Goal: Use online tool/utility: Utilize a website feature to perform a specific function

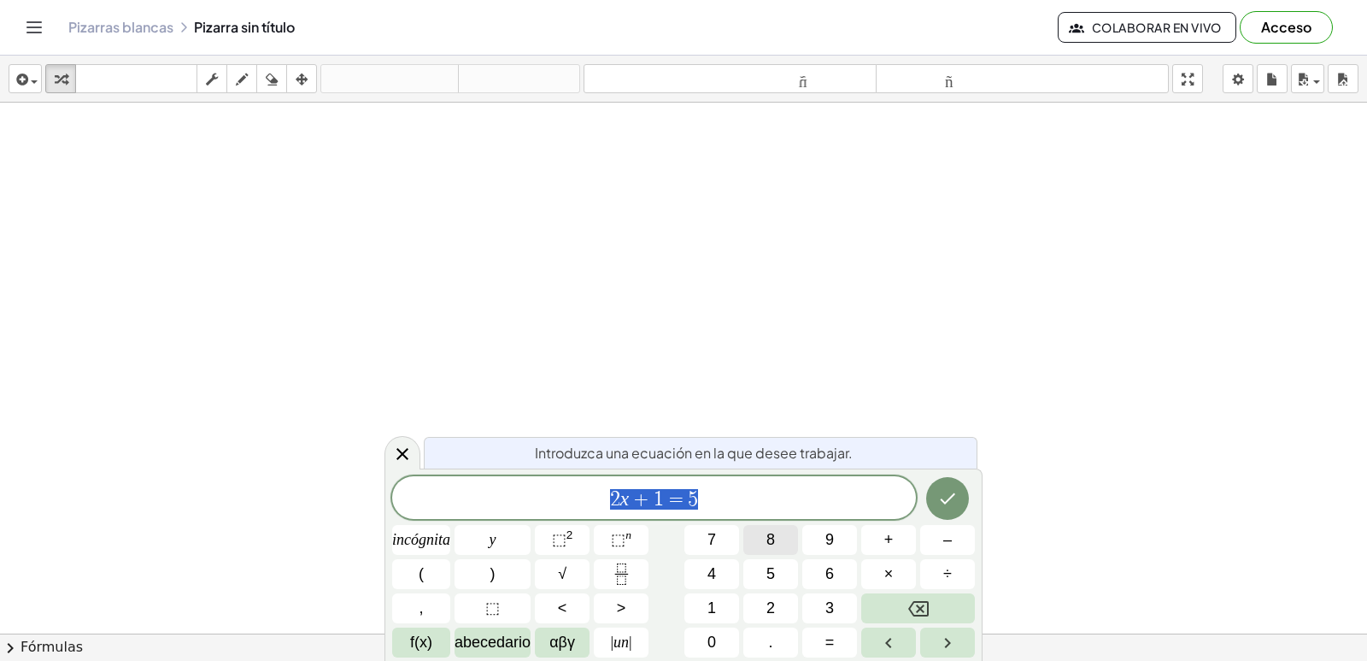
drag, startPoint x: 756, startPoint y: 491, endPoint x: 778, endPoint y: 532, distance: 46.3
click at [756, 491] on span "2 x + 1 = 5" at bounding box center [654, 499] width 524 height 24
click at [950, 603] on button "Retroceso" at bounding box center [918, 608] width 114 height 30
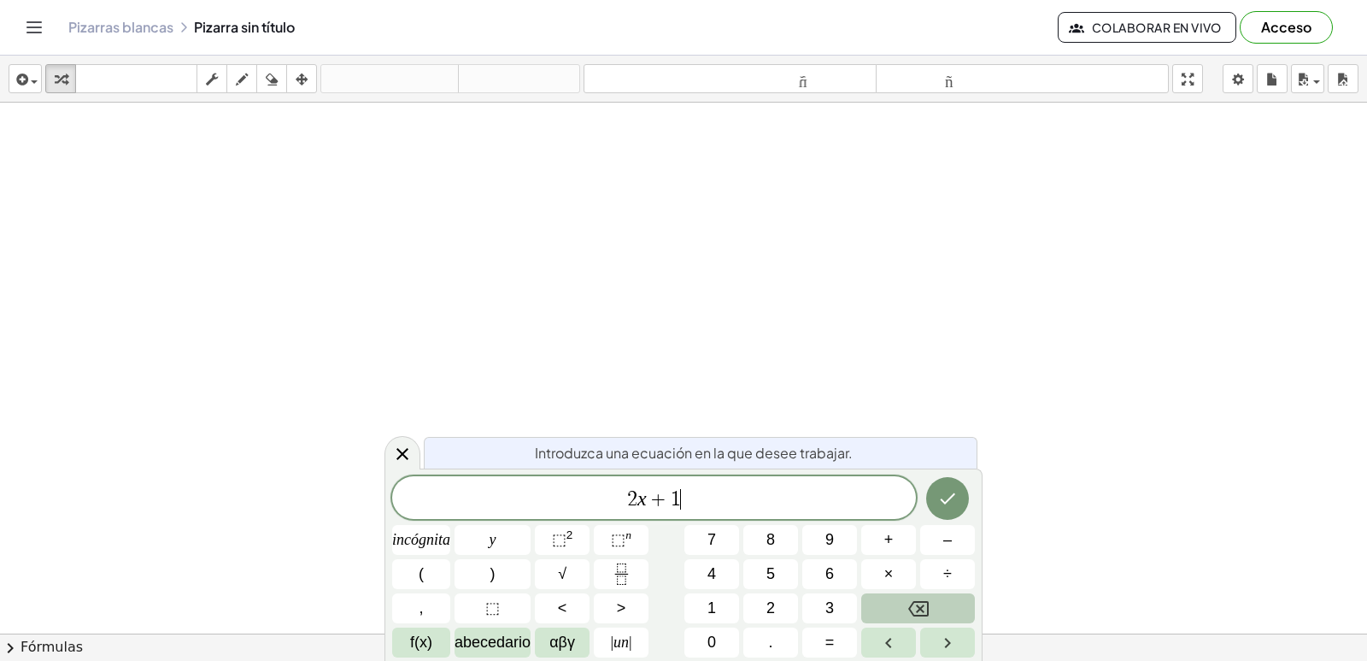
click at [950, 603] on button "Retroceso" at bounding box center [918, 608] width 114 height 30
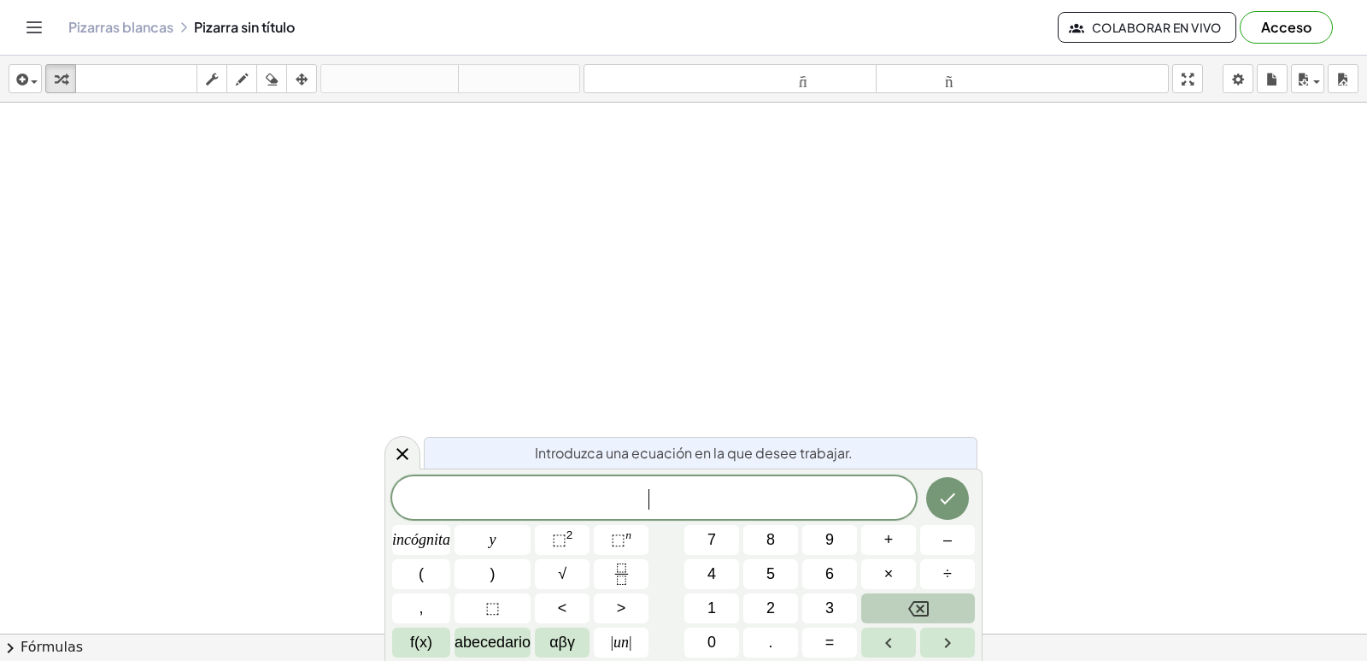
click at [934, 601] on button "Retroceso" at bounding box center [918, 608] width 114 height 30
drag, startPoint x: 614, startPoint y: 309, endPoint x: 250, endPoint y: 176, distance: 387.4
click at [242, 179] on div at bounding box center [683, 672] width 1367 height 1138
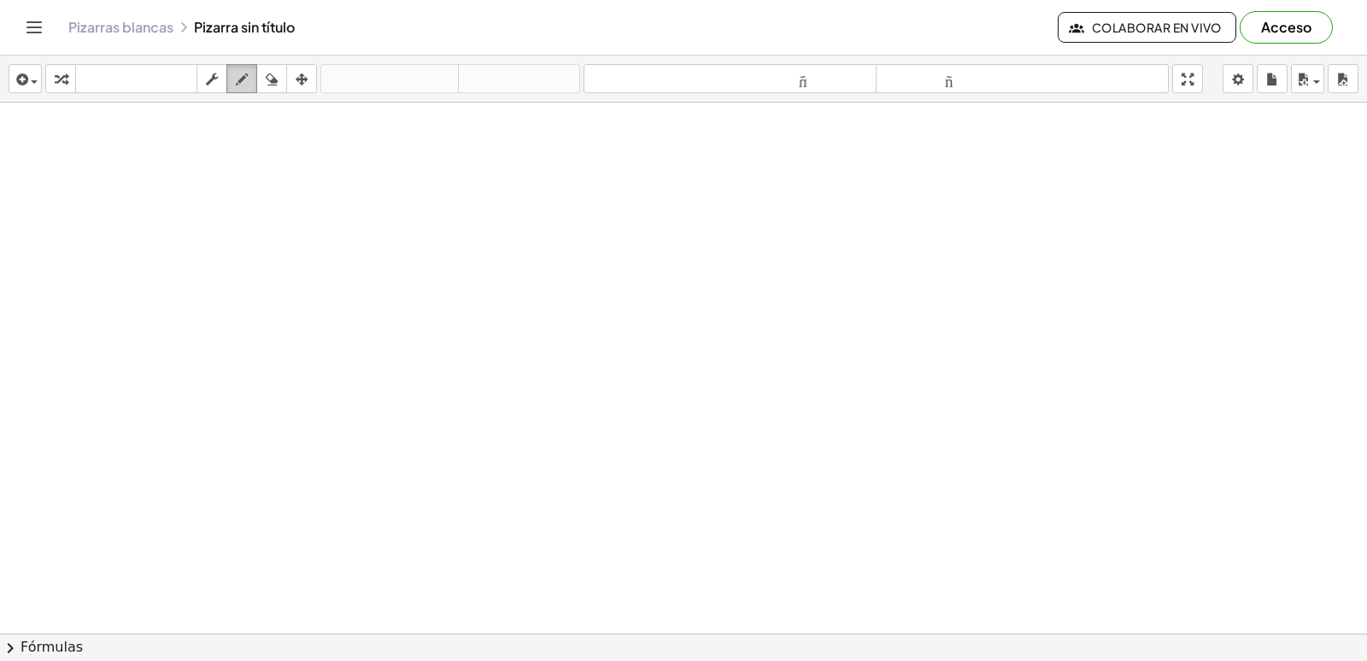
click at [236, 81] on div "button" at bounding box center [242, 78] width 22 height 21
drag, startPoint x: 252, startPoint y: 167, endPoint x: 333, endPoint y: 197, distance: 86.8
click at [333, 197] on div at bounding box center [683, 672] width 1367 height 1138
drag, startPoint x: 530, startPoint y: 209, endPoint x: 679, endPoint y: 180, distance: 152.2
click at [679, 180] on div at bounding box center [683, 672] width 1367 height 1138
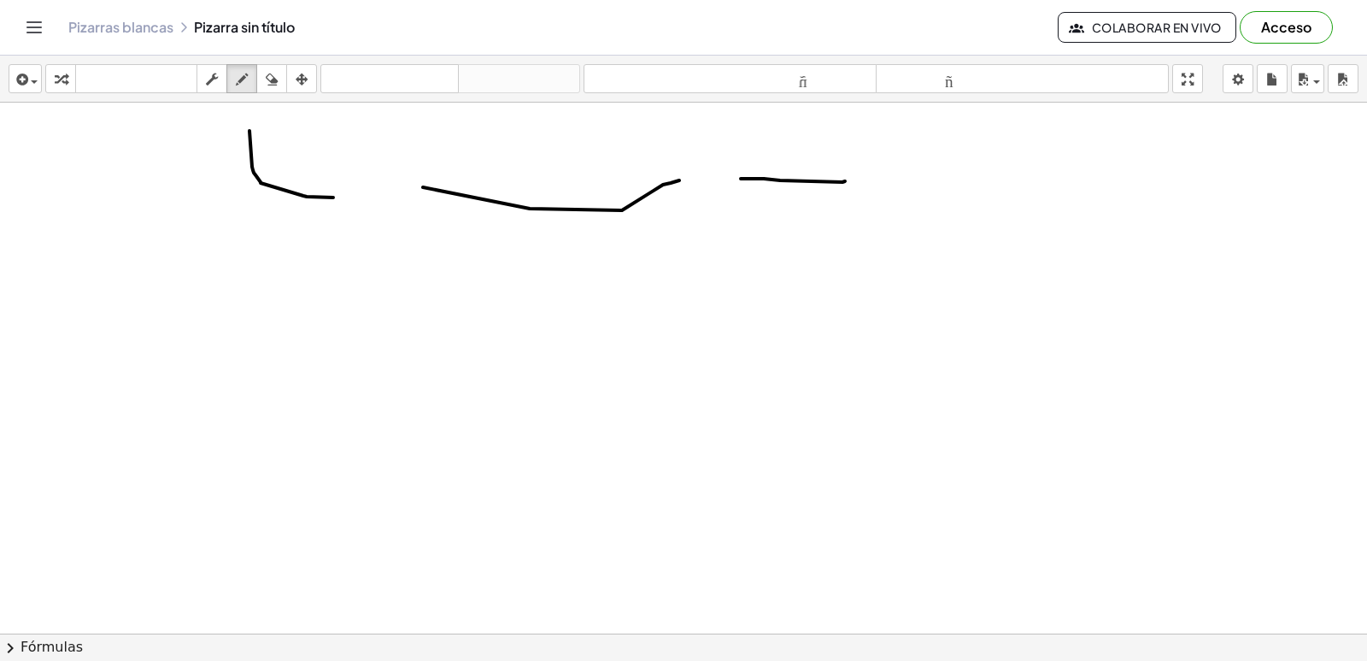
drag, startPoint x: 741, startPoint y: 179, endPoint x: 870, endPoint y: 161, distance: 130.3
click at [867, 165] on div at bounding box center [683, 672] width 1367 height 1138
click at [271, 87] on icon "button" at bounding box center [272, 79] width 12 height 21
drag, startPoint x: 249, startPoint y: 127, endPoint x: 877, endPoint y: 175, distance: 630.0
click at [877, 175] on div at bounding box center [683, 672] width 1367 height 1138
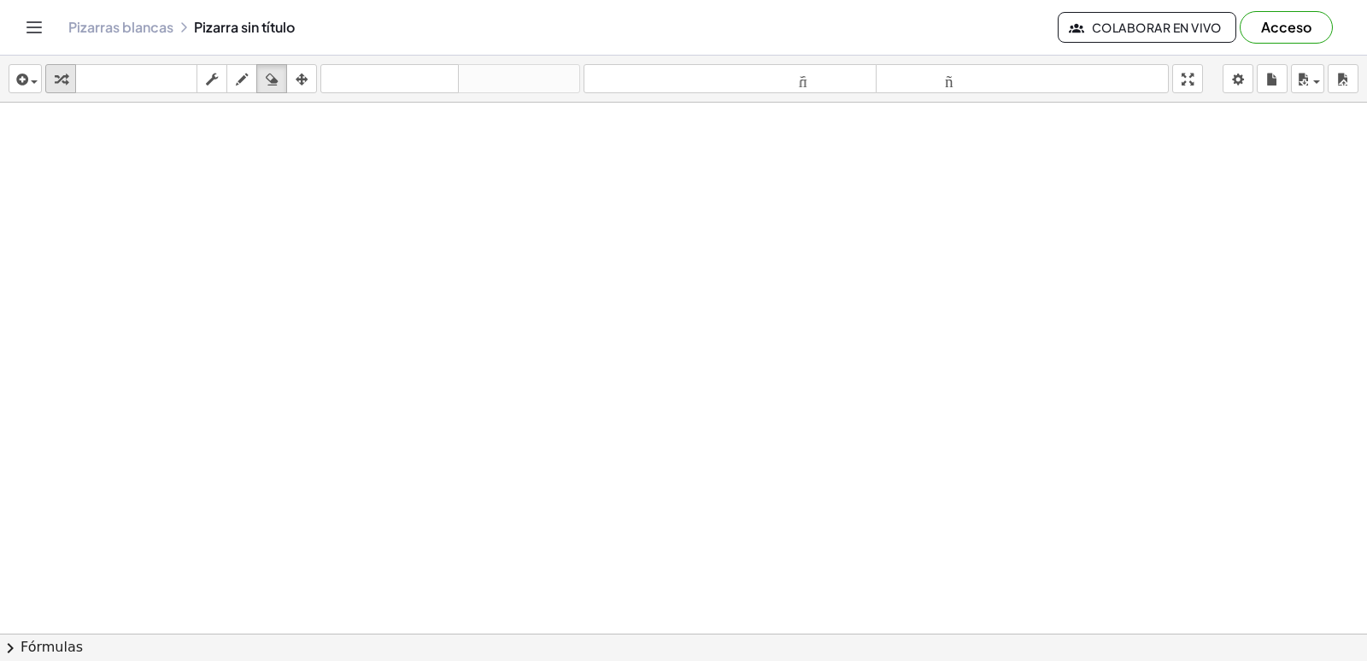
click at [51, 78] on div "button" at bounding box center [61, 78] width 22 height 21
click at [63, 72] on icon "button" at bounding box center [61, 79] width 12 height 21
click at [67, 78] on icon "button" at bounding box center [61, 79] width 12 height 21
click at [57, 82] on icon "button" at bounding box center [61, 79] width 12 height 21
click at [57, 80] on icon "button" at bounding box center [61, 79] width 12 height 21
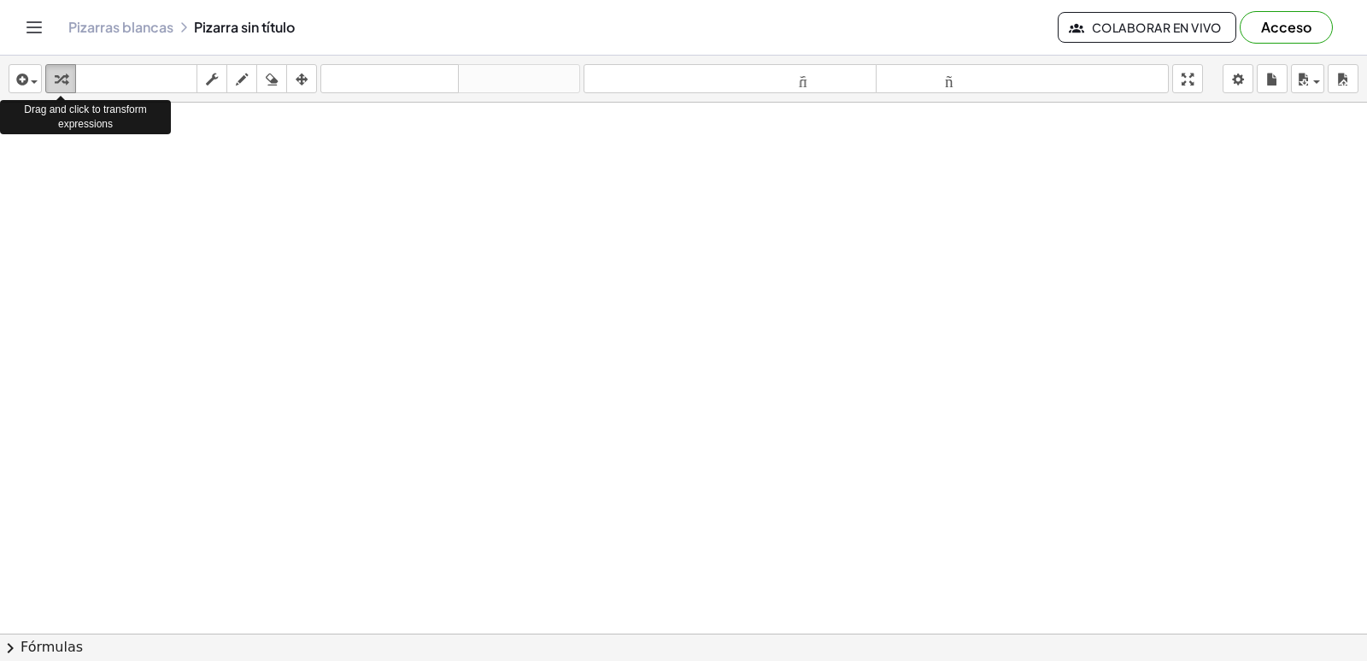
click at [57, 80] on icon "button" at bounding box center [61, 79] width 12 height 21
click at [63, 111] on font "Arrastre y haga clic para transformar expresiones" at bounding box center [85, 116] width 111 height 26
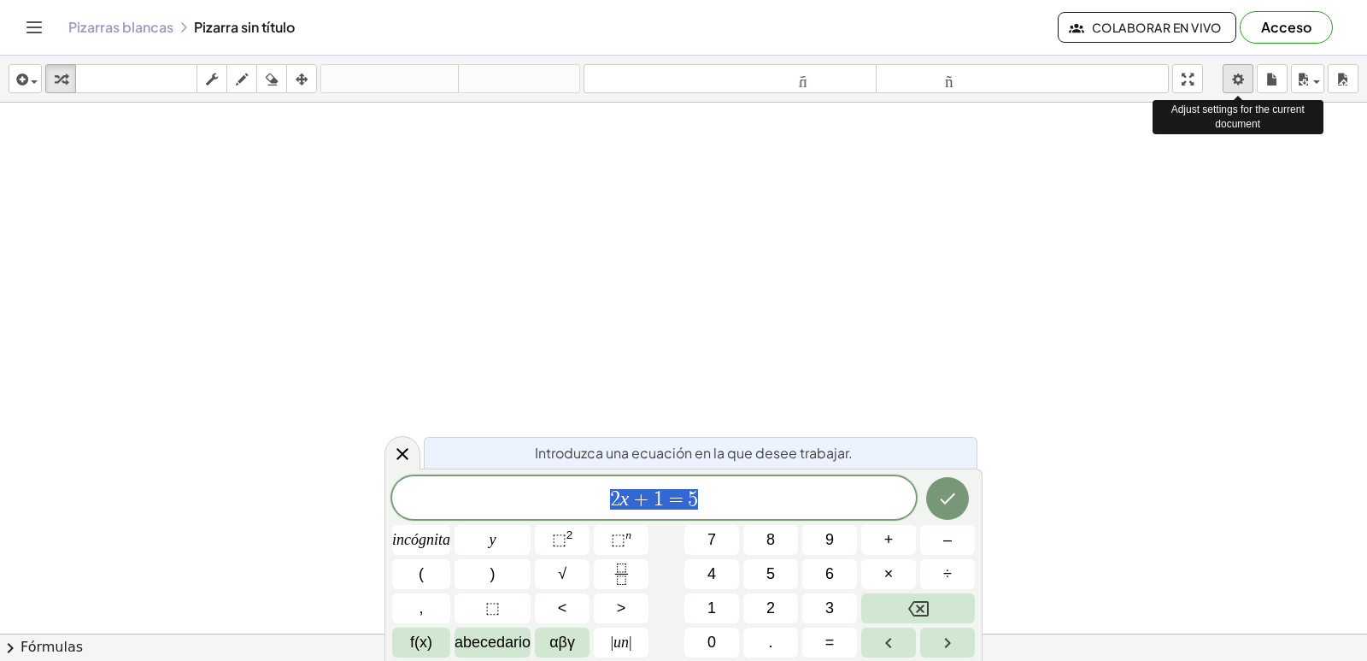
click at [1243, 78] on body "Actividades matemáticas fáciles de comprender Empezar Banco de actividades Trab…" at bounding box center [683, 330] width 1367 height 661
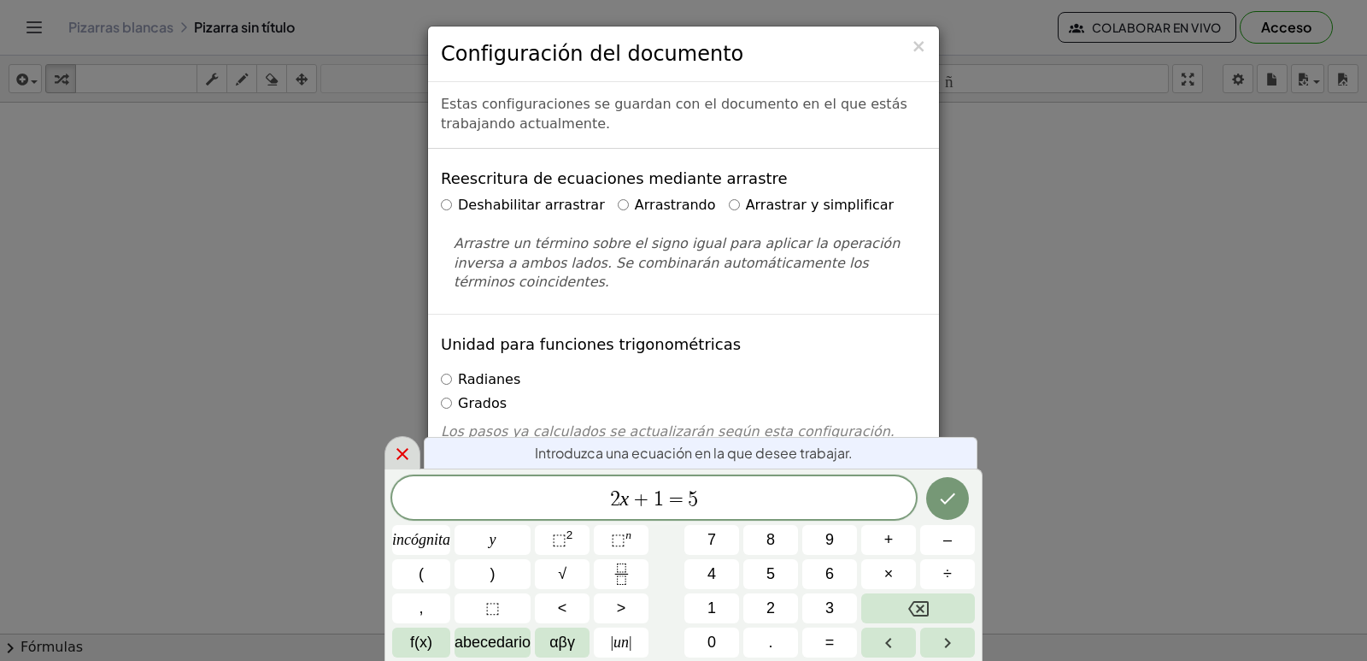
click at [396, 452] on icon at bounding box center [402, 454] width 21 height 21
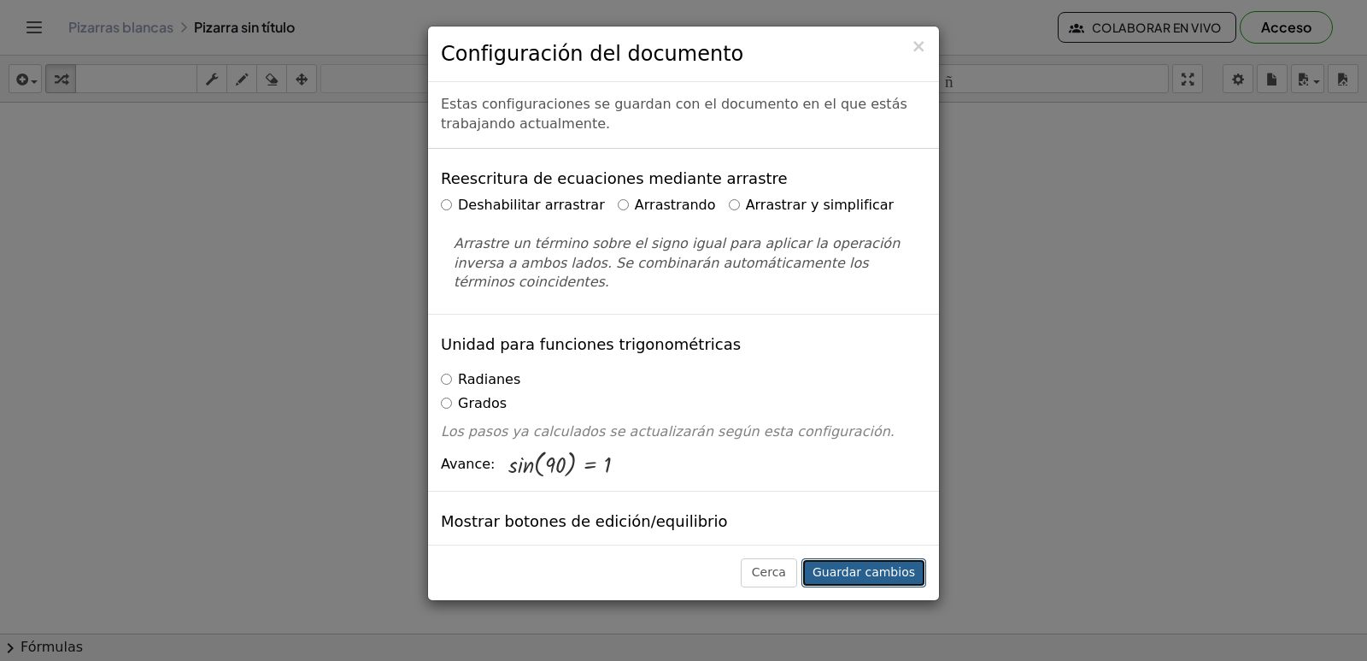
click at [862, 558] on button "Guardar cambios" at bounding box center [864, 572] width 125 height 29
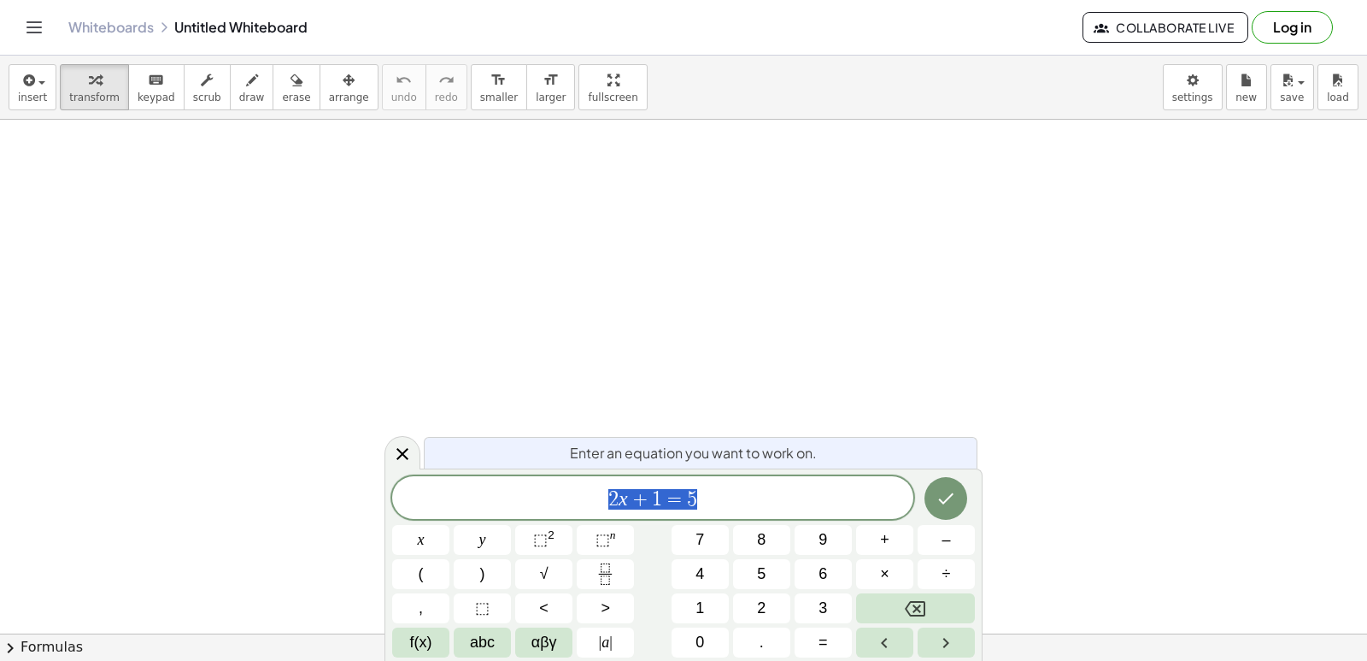
click at [760, 487] on span "2 x + 1 = 5" at bounding box center [652, 499] width 521 height 24
click at [934, 604] on button "Backspace" at bounding box center [915, 608] width 119 height 30
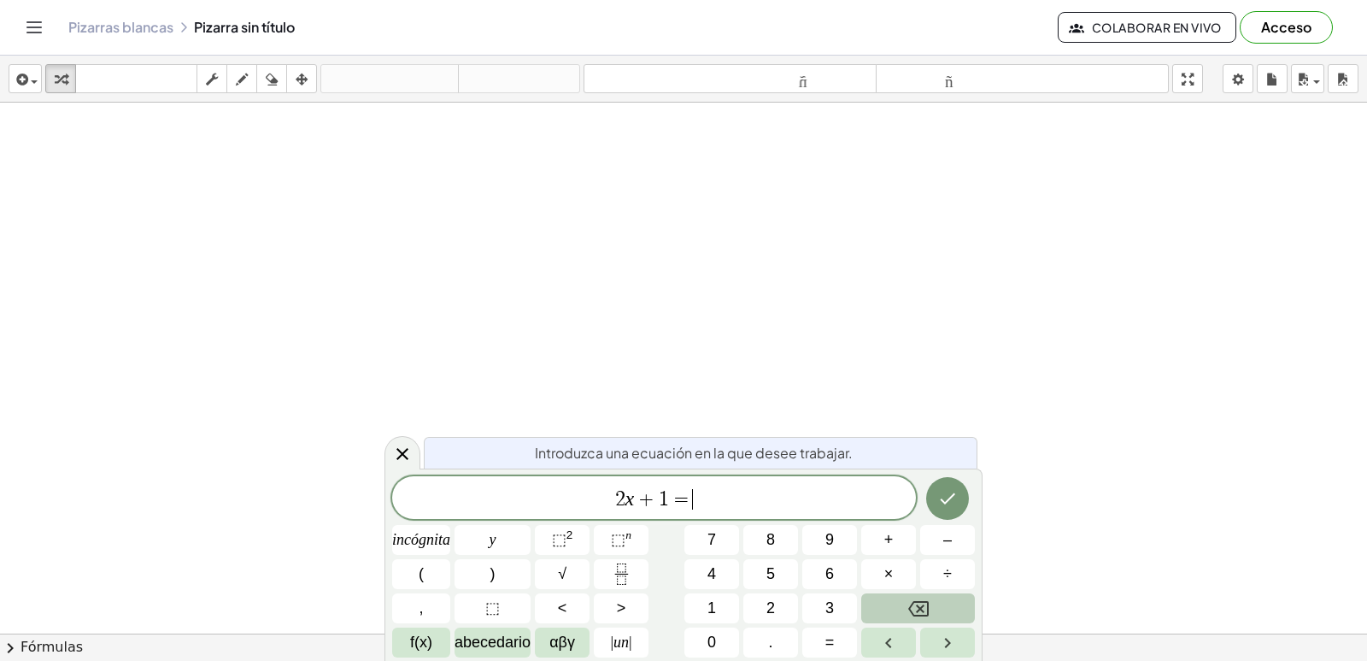
click at [934, 604] on button "Retroceso" at bounding box center [918, 608] width 114 height 30
click at [933, 604] on button "Retroceso" at bounding box center [918, 608] width 114 height 30
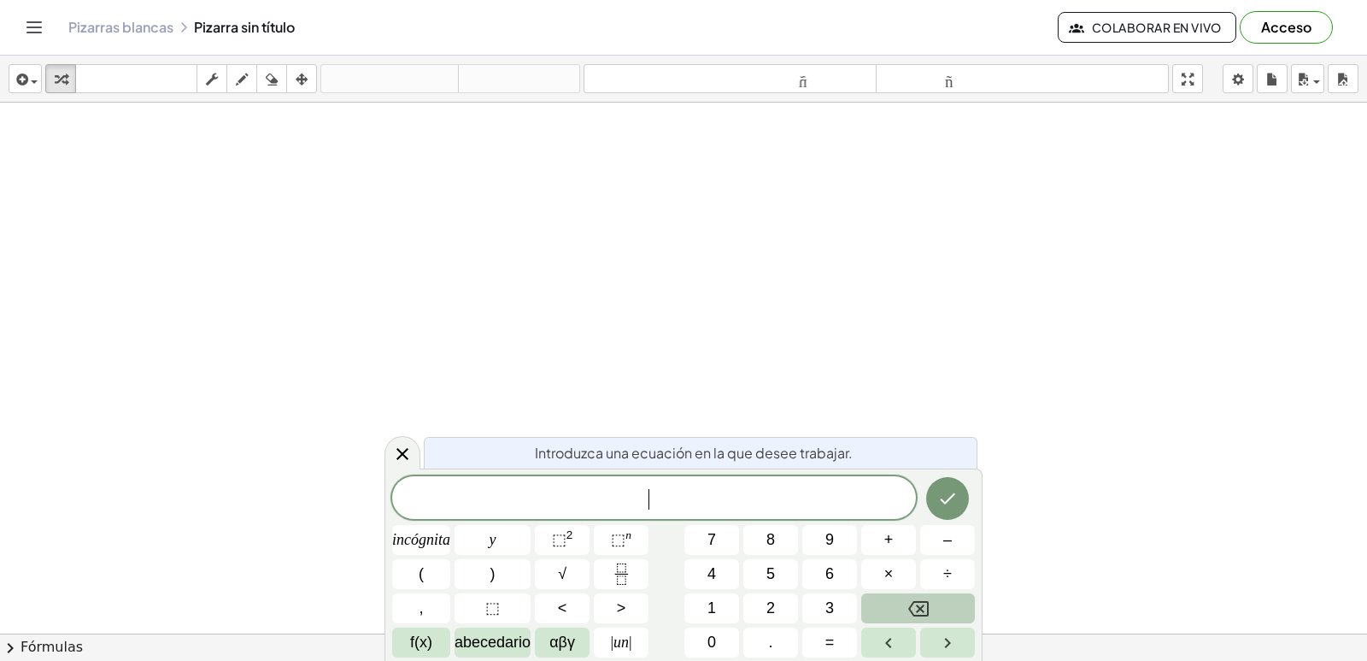
click at [933, 604] on button "Retroceso" at bounding box center [918, 608] width 114 height 30
click at [905, 607] on button "Retroceso" at bounding box center [918, 608] width 114 height 30
click at [837, 643] on button "=" at bounding box center [830, 642] width 55 height 30
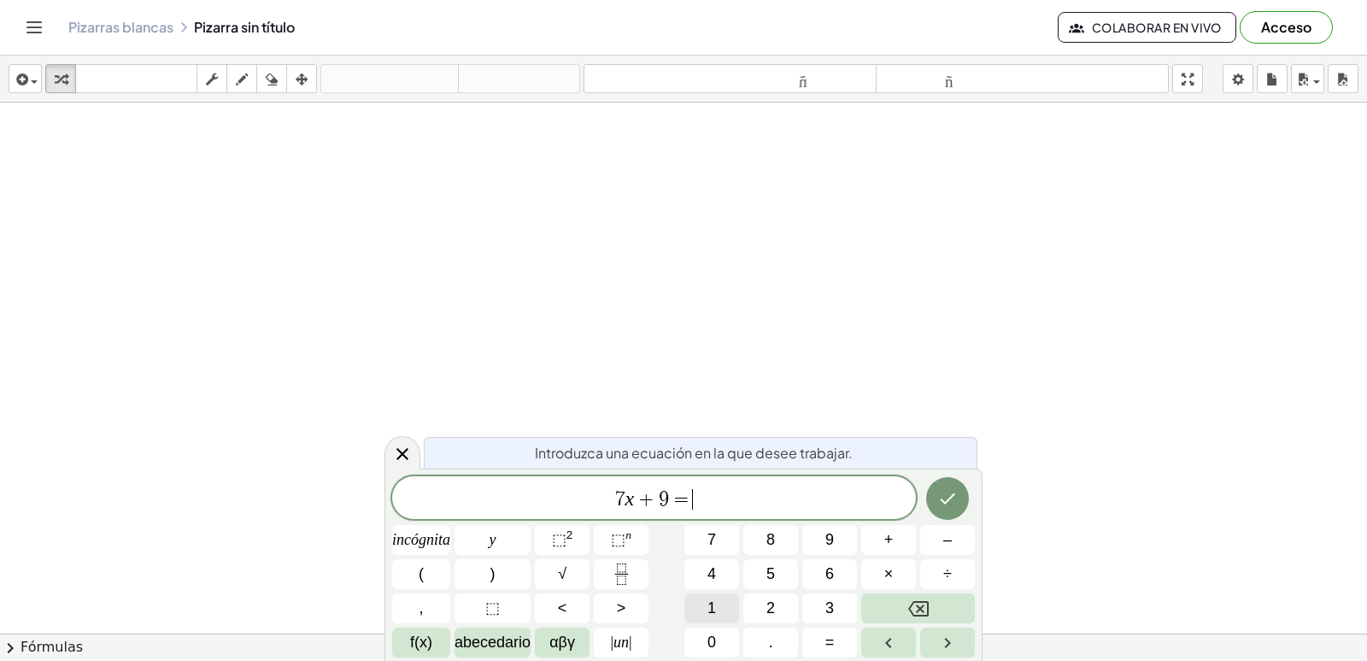
click at [726, 606] on button "1" at bounding box center [712, 608] width 55 height 30
click at [766, 597] on button "2" at bounding box center [771, 608] width 55 height 30
click at [706, 506] on span "7 x + 9 = 1 2 ​" at bounding box center [654, 499] width 524 height 24
drag, startPoint x: 602, startPoint y: 499, endPoint x: 712, endPoint y: 502, distance: 110.3
drag, startPoint x: 709, startPoint y: 500, endPoint x: 526, endPoint y: 330, distance: 250.4
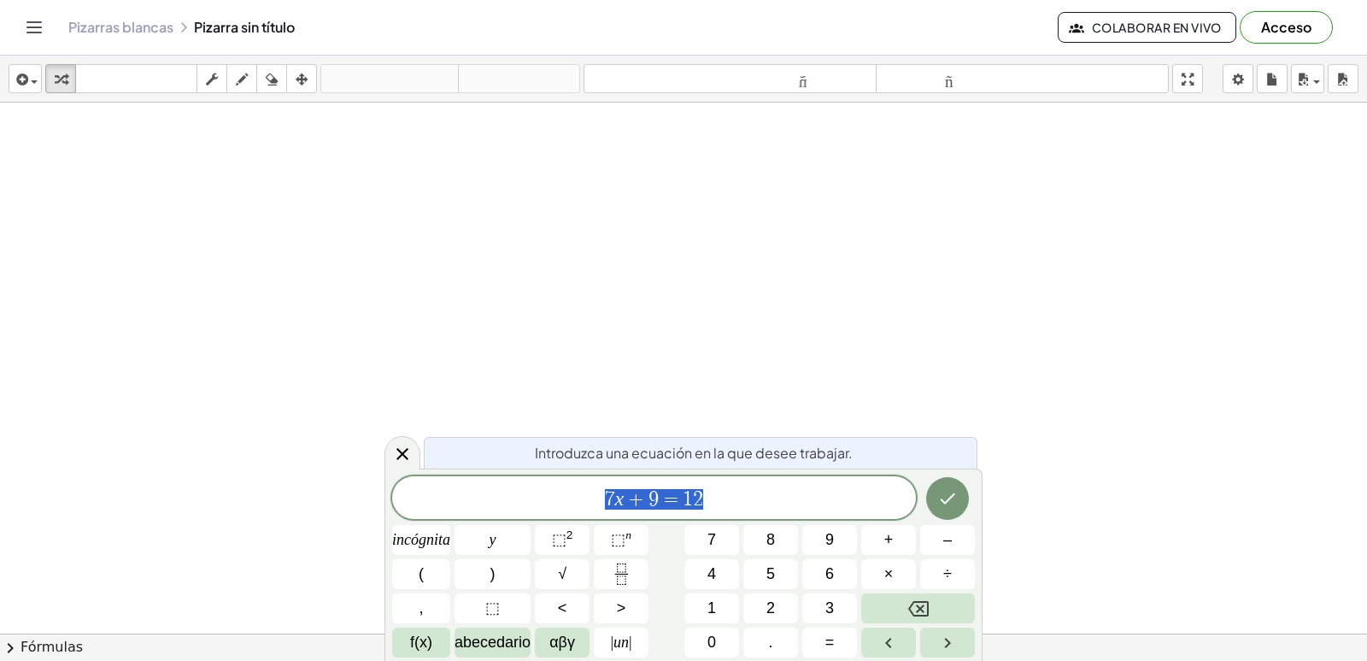
click at [526, 330] on div at bounding box center [683, 672] width 1367 height 1138
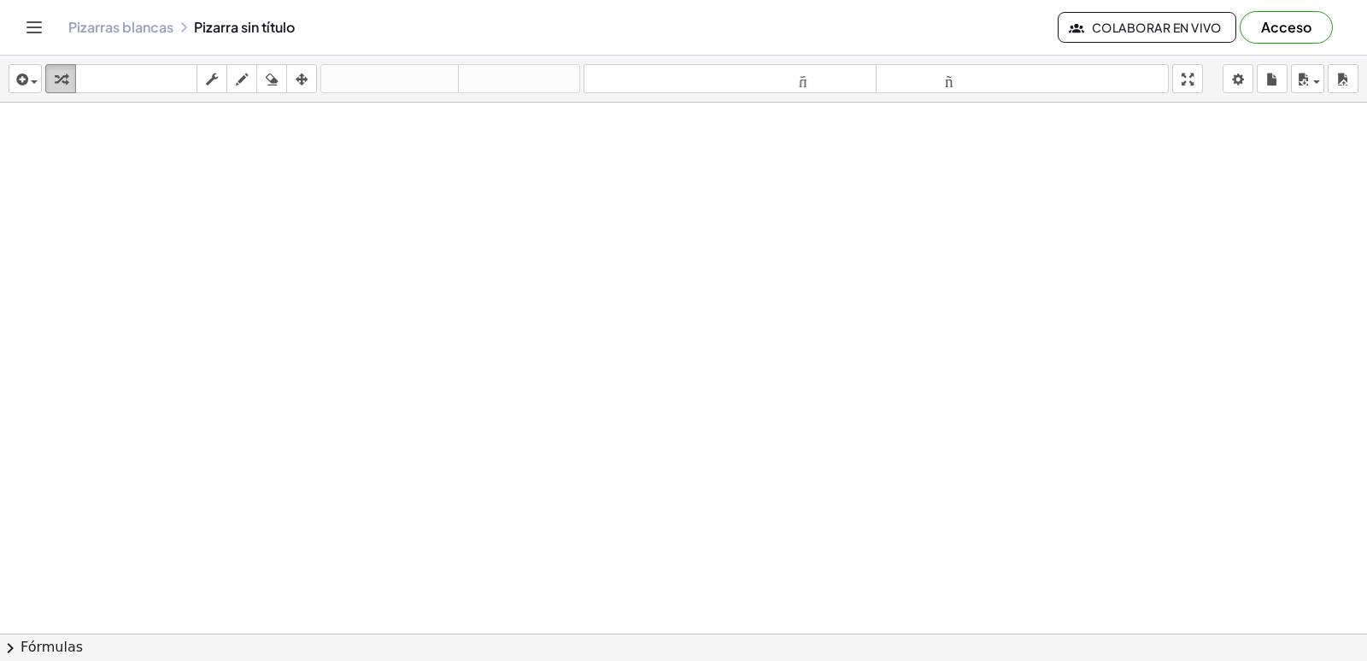
click at [52, 73] on div "button" at bounding box center [61, 78] width 22 height 21
click at [591, 300] on div at bounding box center [683, 547] width 1367 height 1061
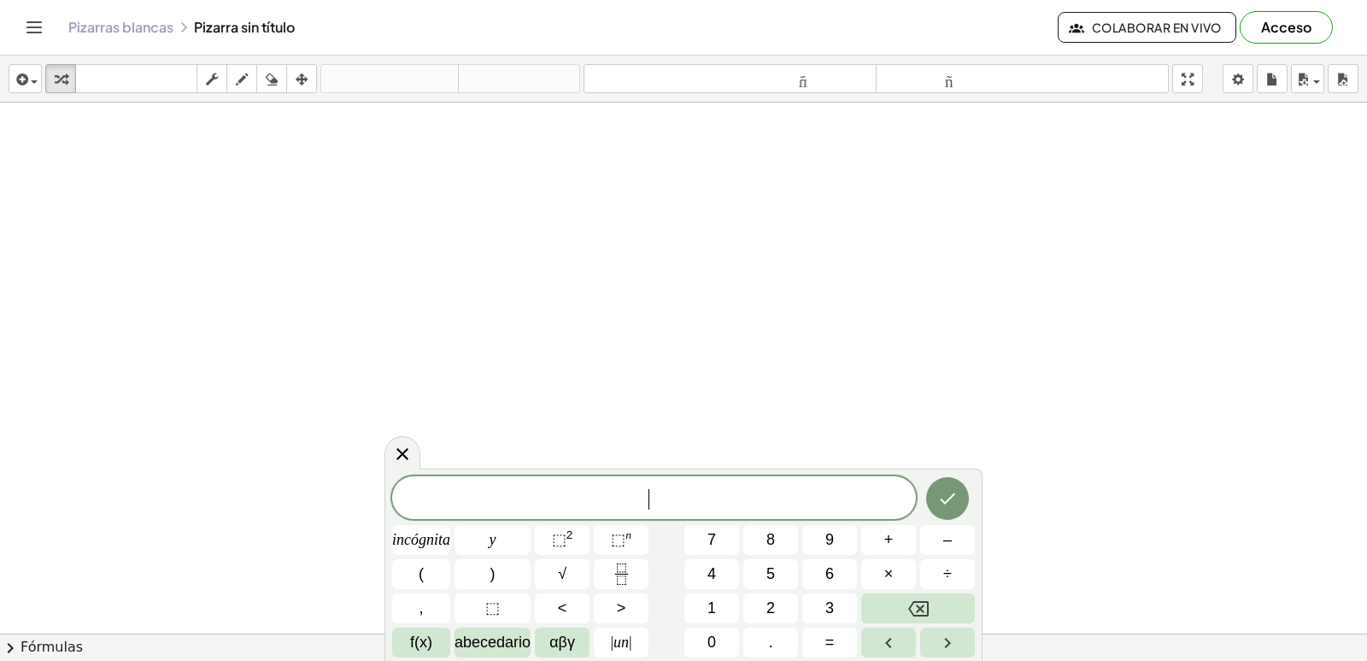
scroll to position [0, 0]
drag, startPoint x: 58, startPoint y: 66, endPoint x: 140, endPoint y: 174, distance: 136.1
click at [58, 65] on button "transformar" at bounding box center [60, 78] width 31 height 29
click at [441, 289] on div at bounding box center [683, 633] width 1367 height 1061
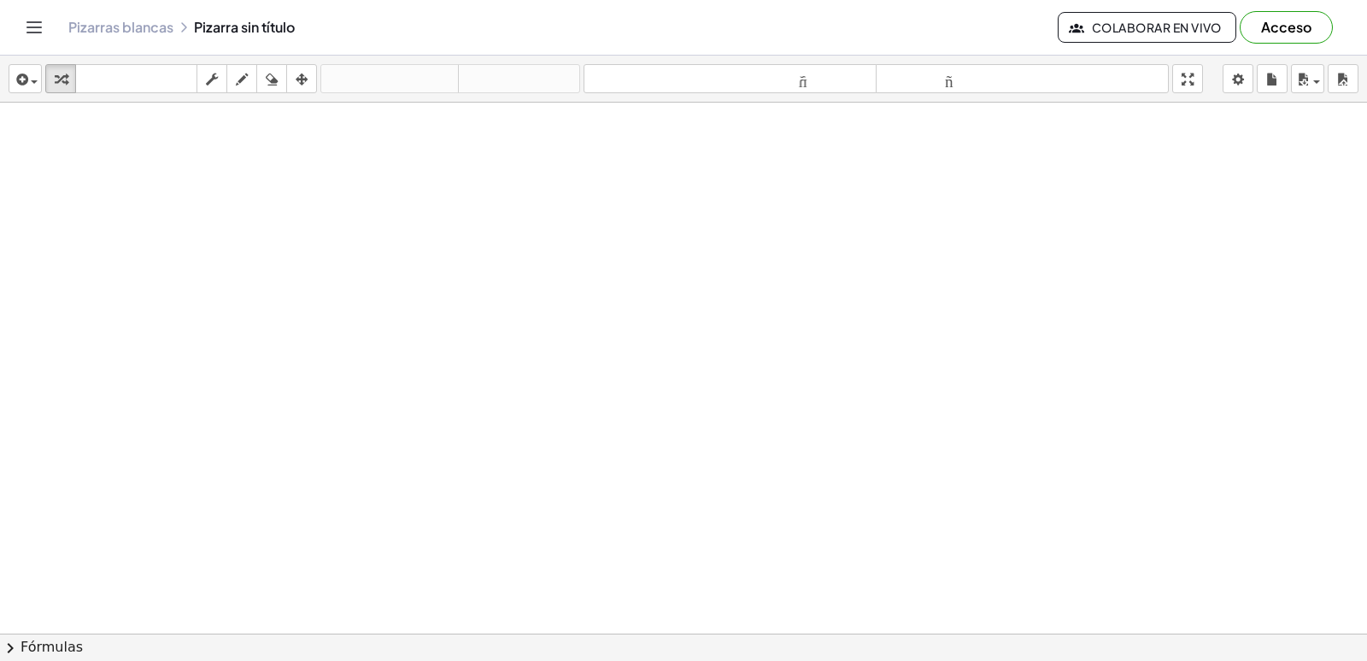
click at [738, 336] on div at bounding box center [683, 633] width 1367 height 1061
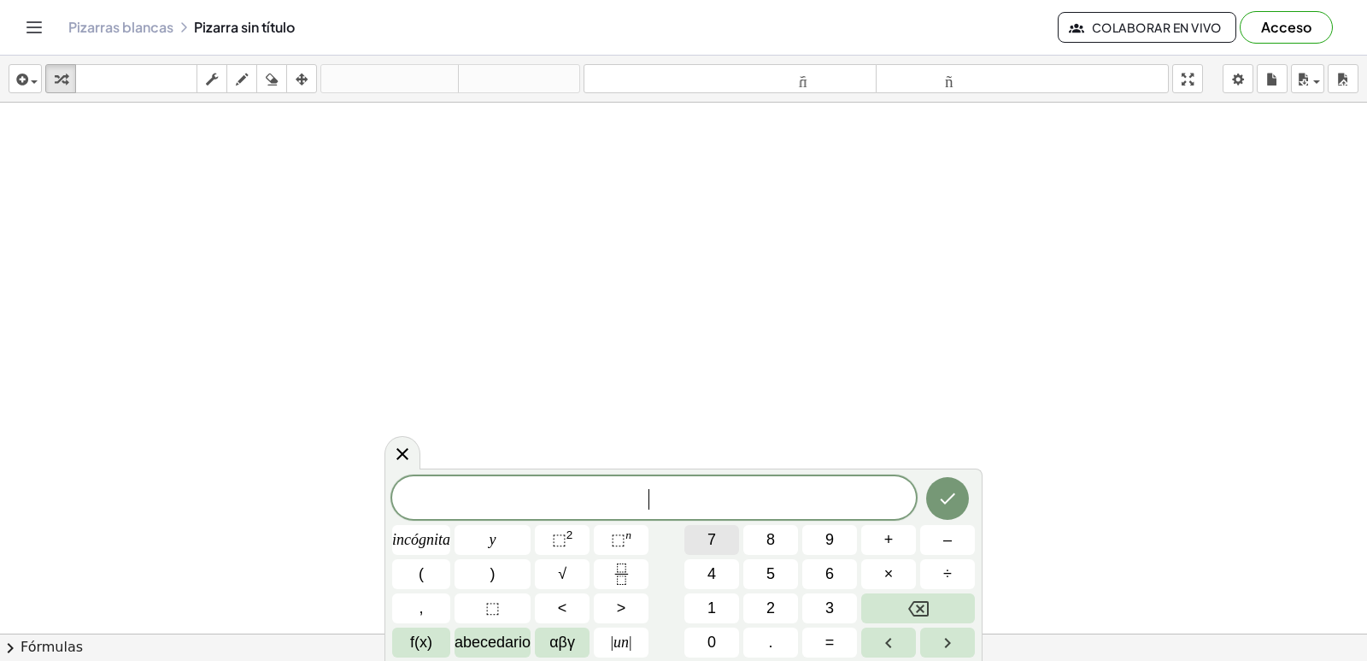
click at [713, 538] on font "7" at bounding box center [712, 539] width 9 height 17
click at [394, 457] on icon at bounding box center [402, 454] width 21 height 21
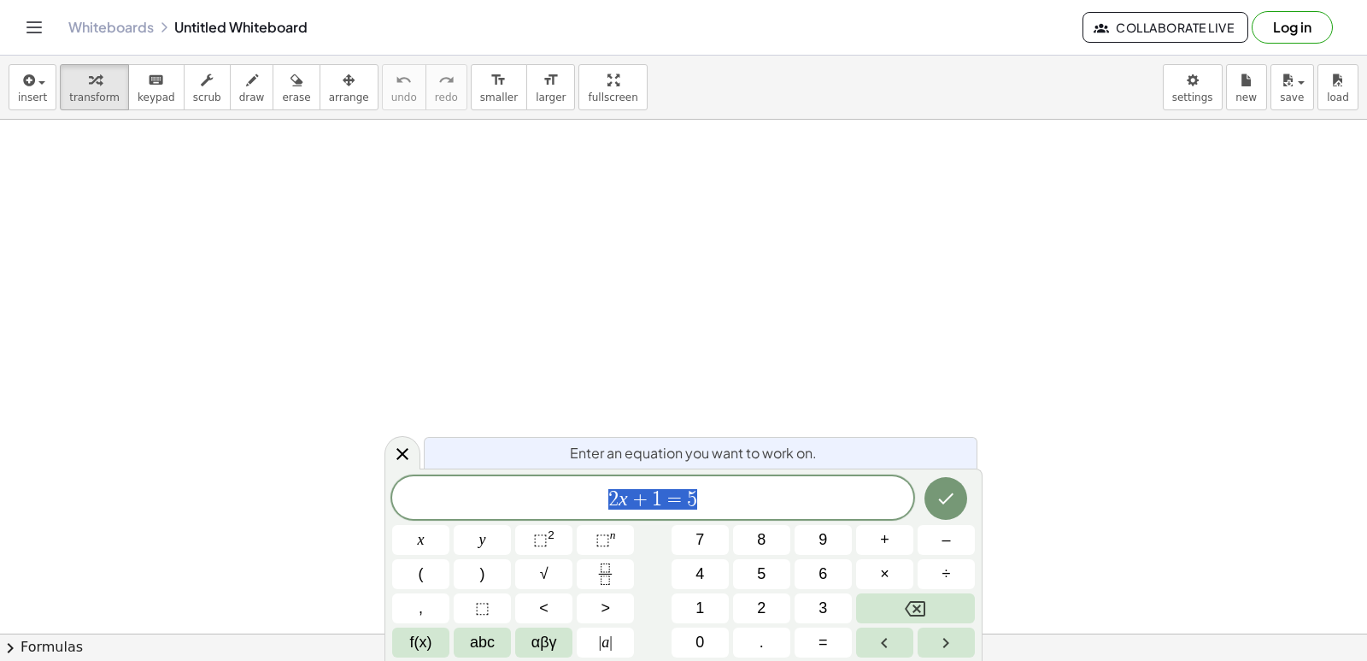
click at [793, 511] on div "2 x + 1 = 5" at bounding box center [652, 497] width 521 height 43
click at [722, 496] on span "2 x + 1 = 5" at bounding box center [652, 499] width 521 height 24
click at [672, 503] on span "=" at bounding box center [679, 499] width 25 height 21
click at [671, 498] on span "=" at bounding box center [679, 499] width 25 height 21
click at [687, 499] on span "=" at bounding box center [679, 499] width 25 height 21
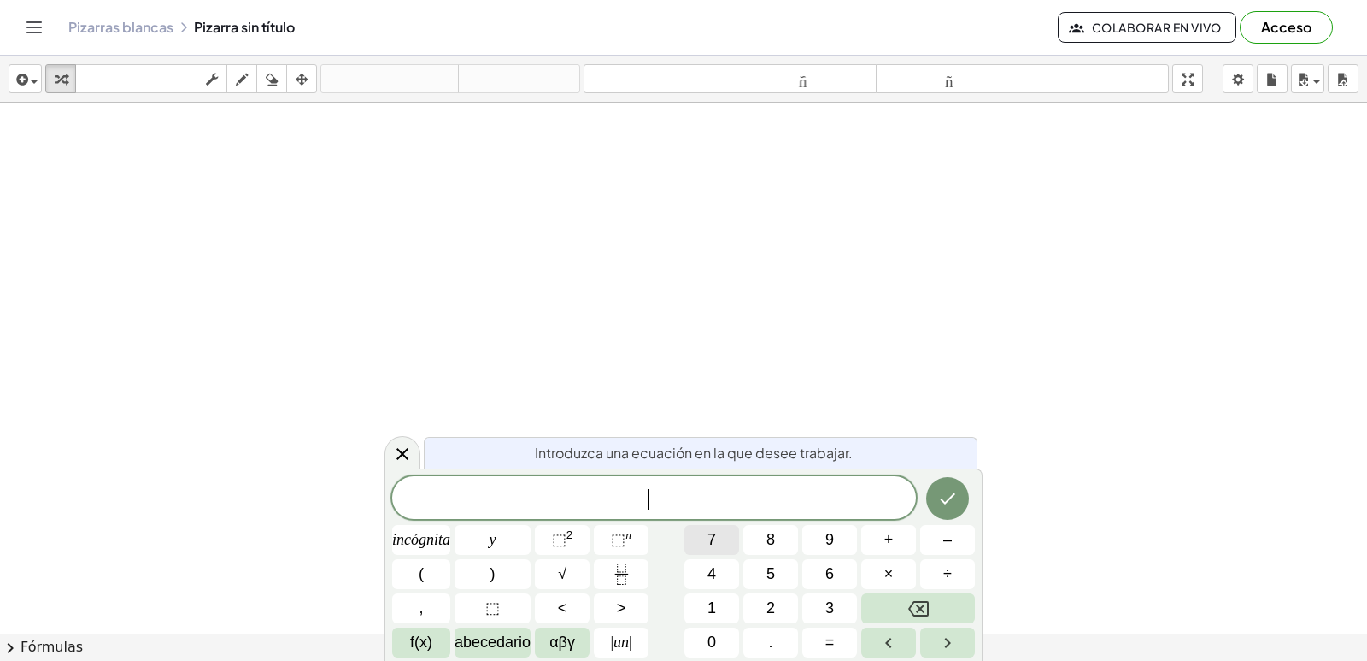
click at [714, 537] on font "7" at bounding box center [712, 539] width 9 height 17
click at [745, 451] on font "Introduzca una ecuación en la que desee trabajar." at bounding box center [694, 453] width 318 height 18
